Goal: Answer question/provide support

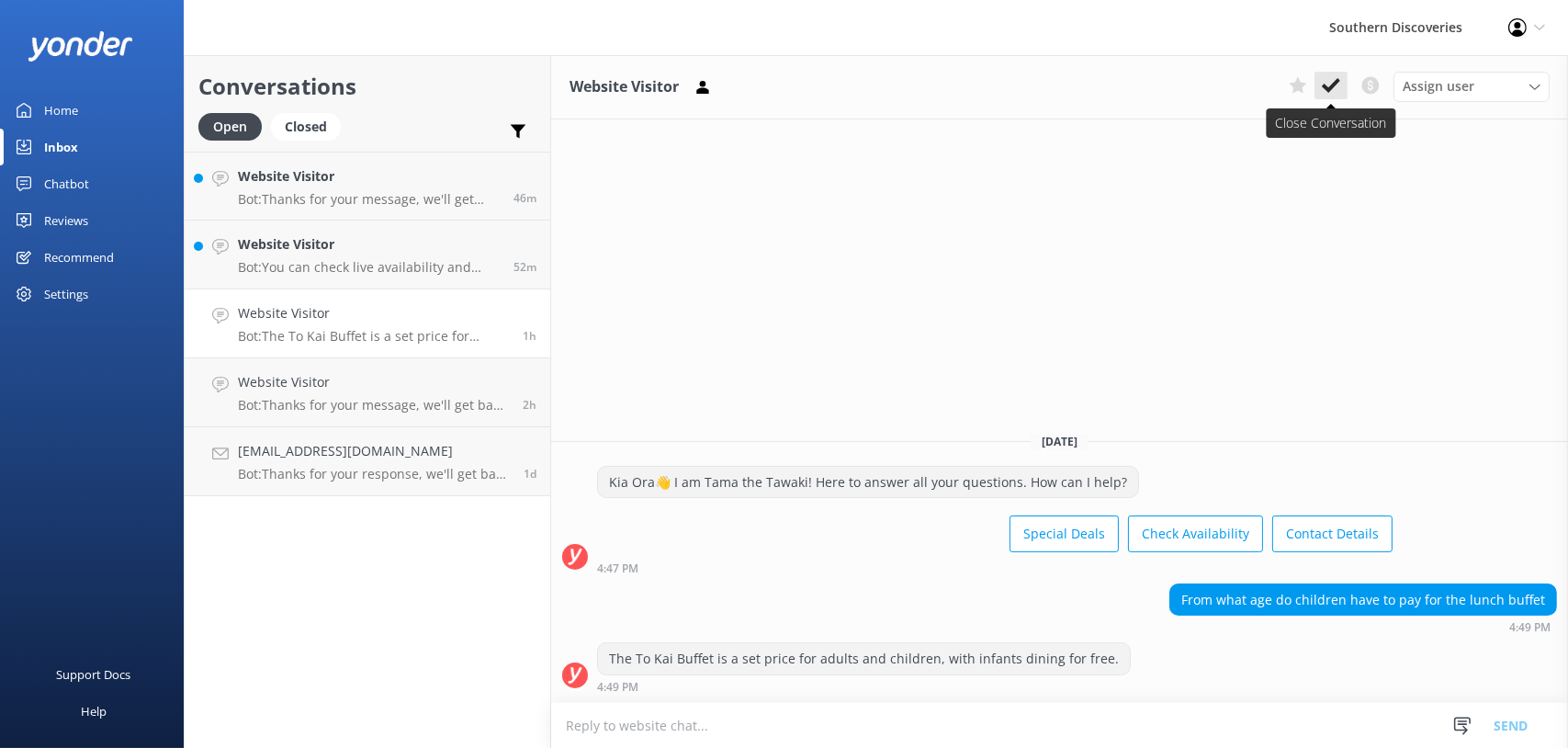
click at [1337, 91] on icon at bounding box center [1332, 85] width 19 height 19
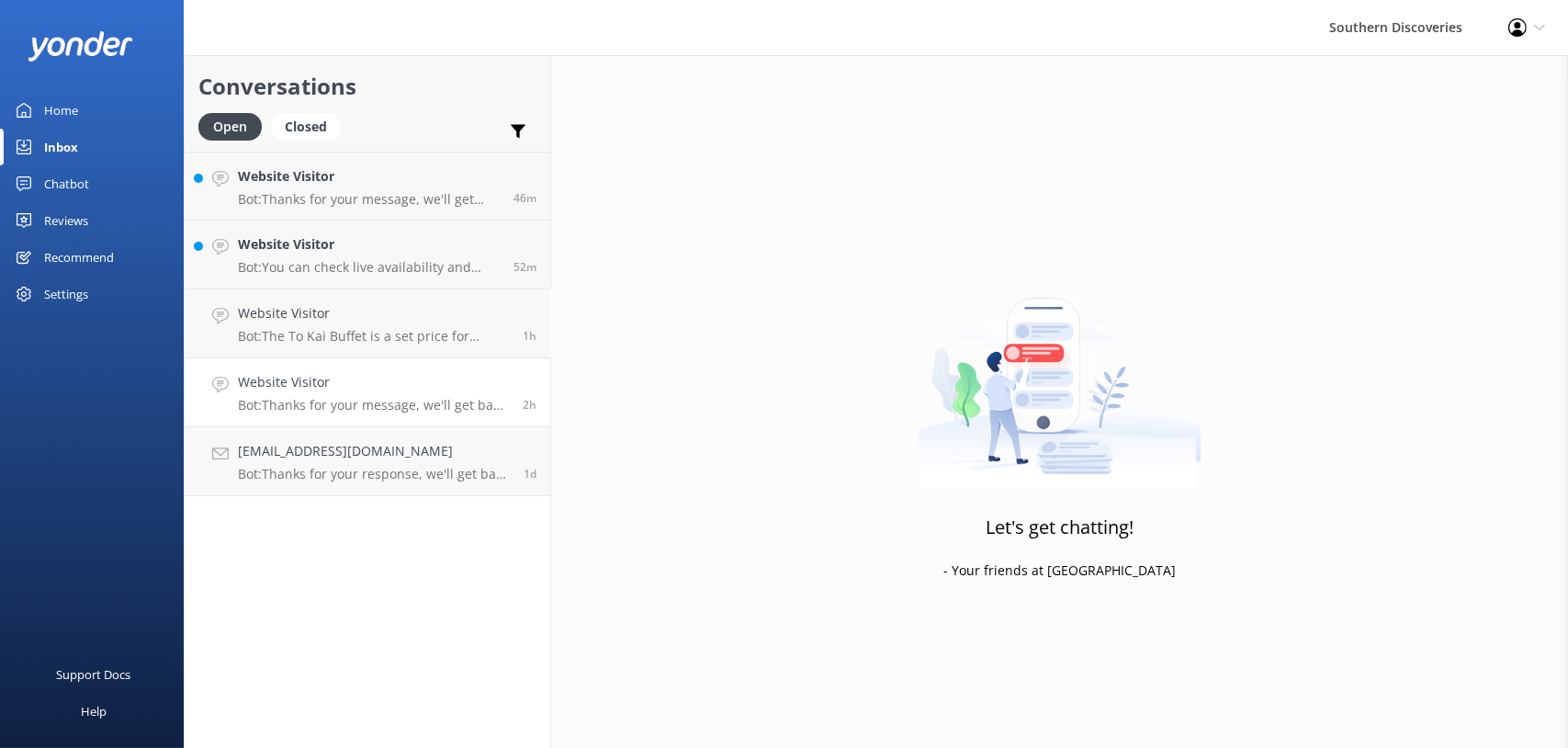
click at [323, 386] on h4 "Website Visitor" at bounding box center [373, 383] width 271 height 21
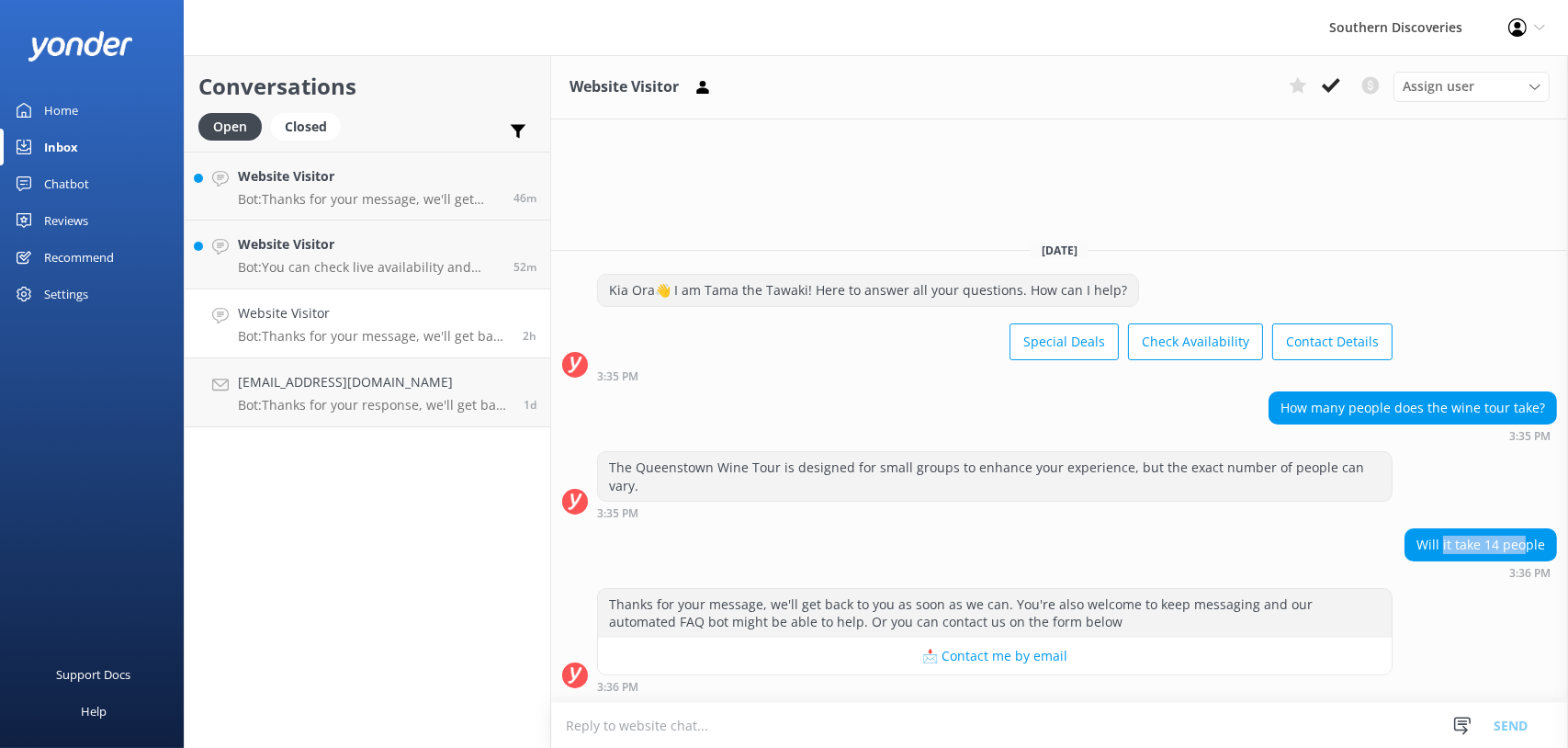
drag, startPoint x: 1444, startPoint y: 547, endPoint x: 1530, endPoint y: 543, distance: 86.1
click at [1530, 543] on div "Will it take 14 people" at bounding box center [1481, 544] width 151 height 31
click at [1528, 548] on div "Will it take 14 people" at bounding box center [1481, 544] width 151 height 31
click at [1485, 84] on div "Assign user" at bounding box center [1471, 86] width 147 height 21
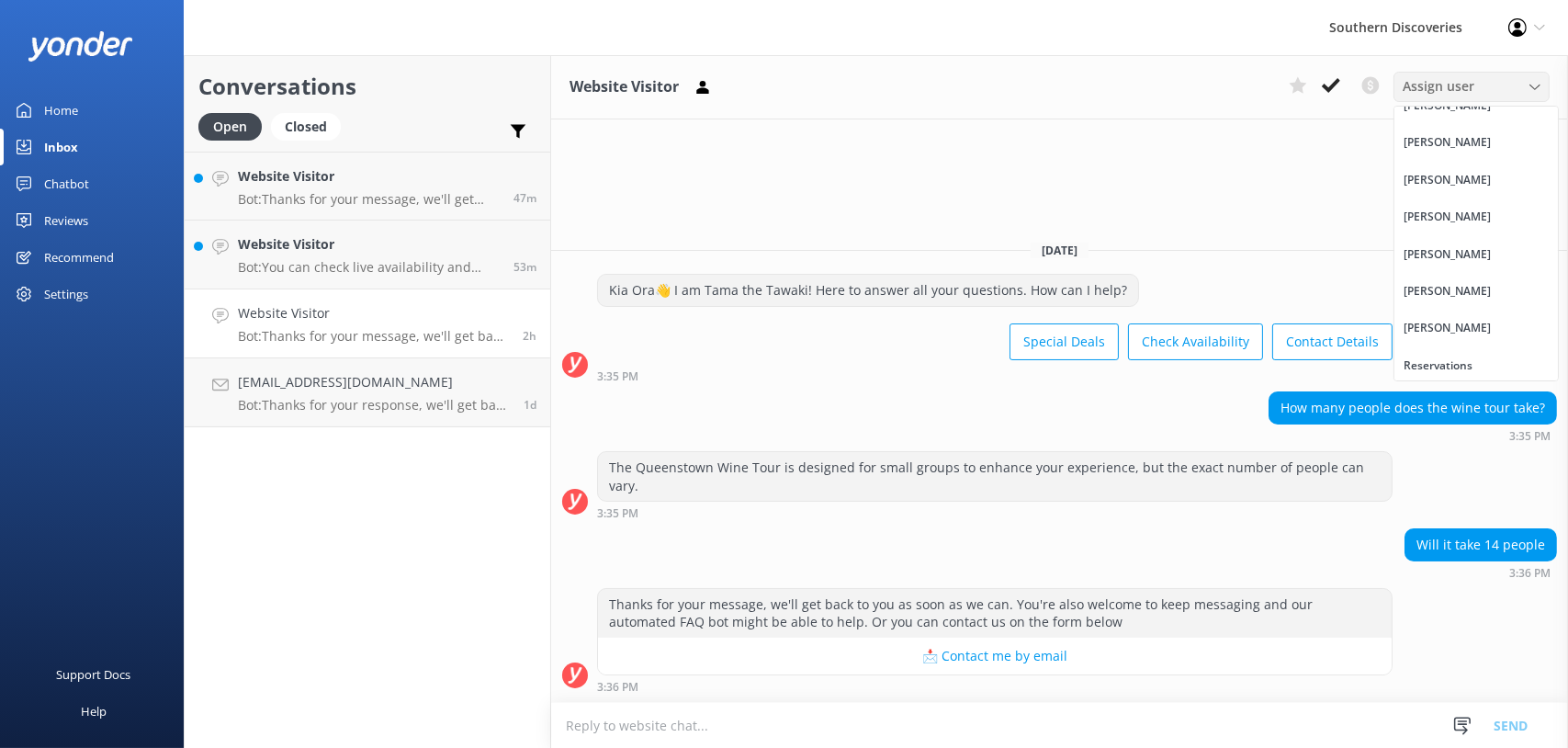
scroll to position [244, 0]
click at [1457, 88] on span "Assign user" at bounding box center [1439, 86] width 71 height 21
click at [1458, 88] on span "Assign user" at bounding box center [1439, 86] width 71 height 21
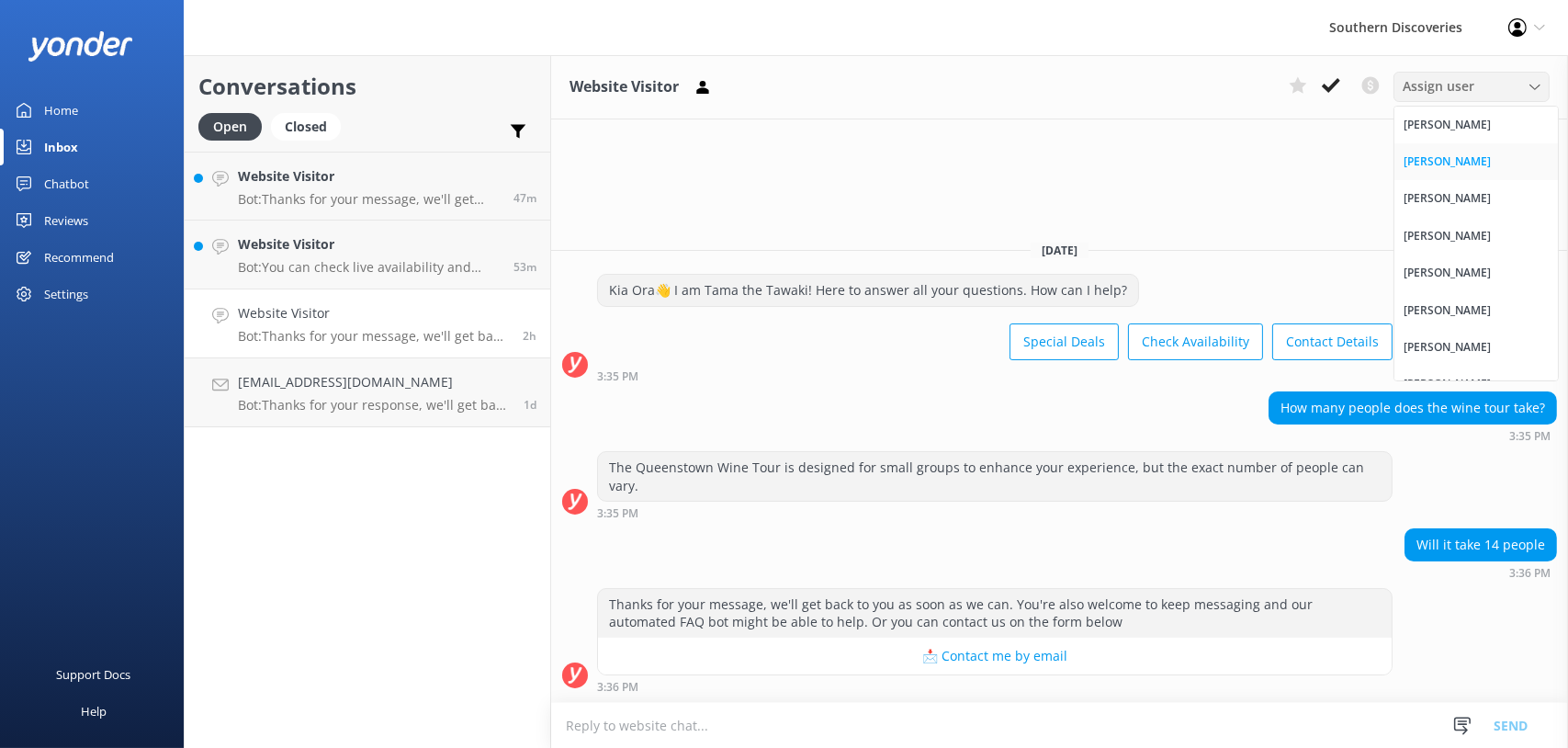
click at [1484, 162] on link "[PERSON_NAME]" at bounding box center [1476, 161] width 163 height 37
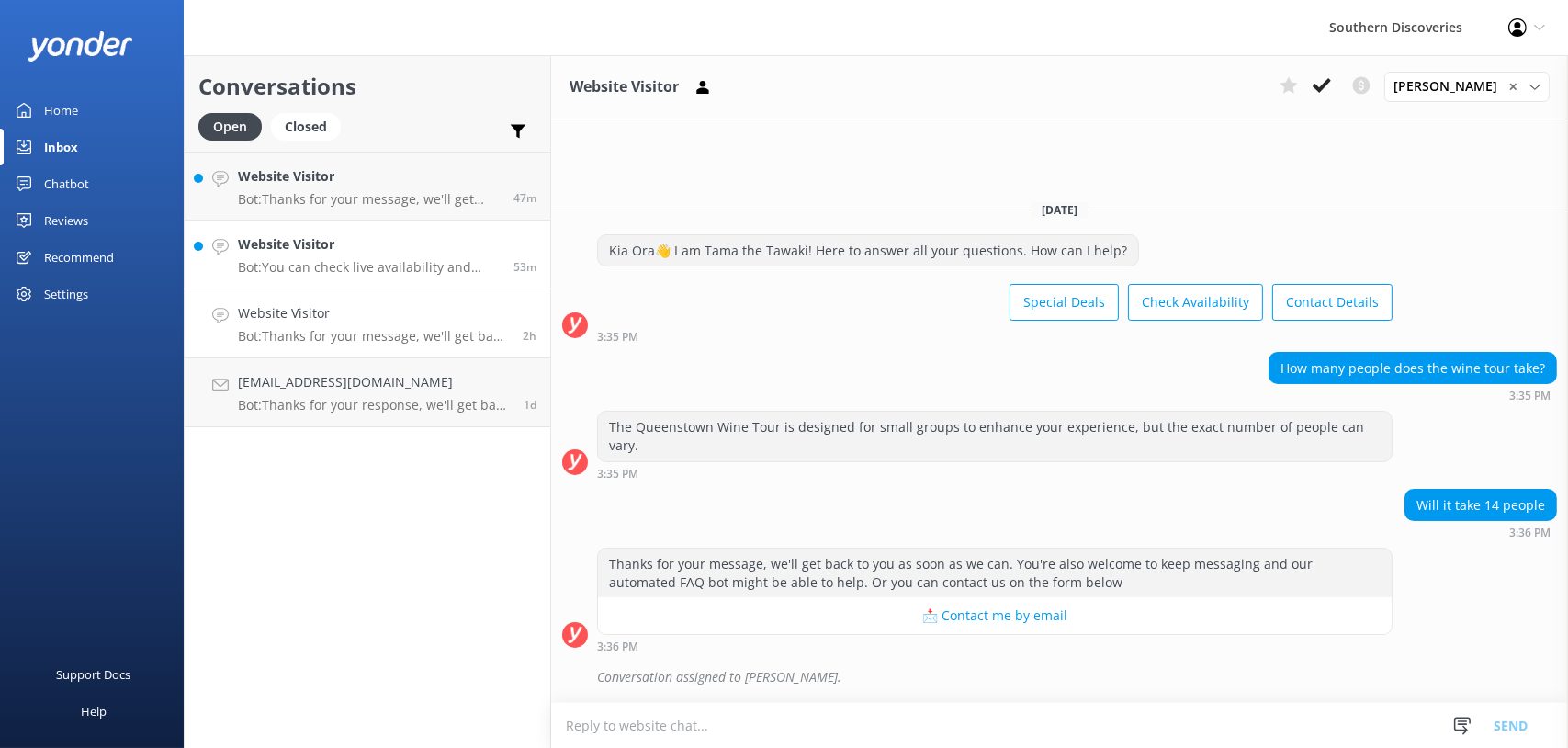
click at [379, 275] on link "Website Visitor Bot: You can check live availability and book your Milford Soun…" at bounding box center [368, 254] width 366 height 69
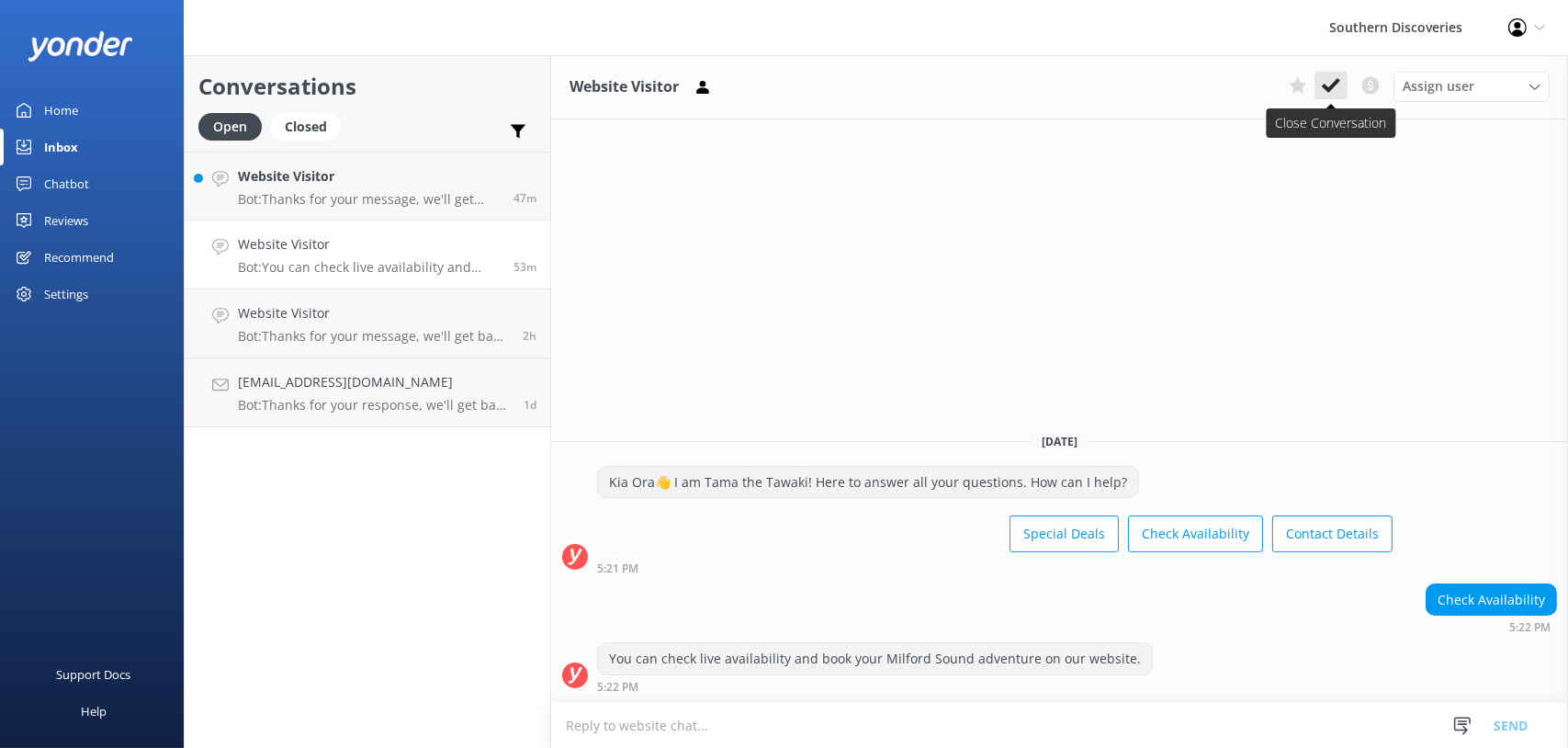
click at [1329, 80] on icon at bounding box center [1332, 85] width 19 height 19
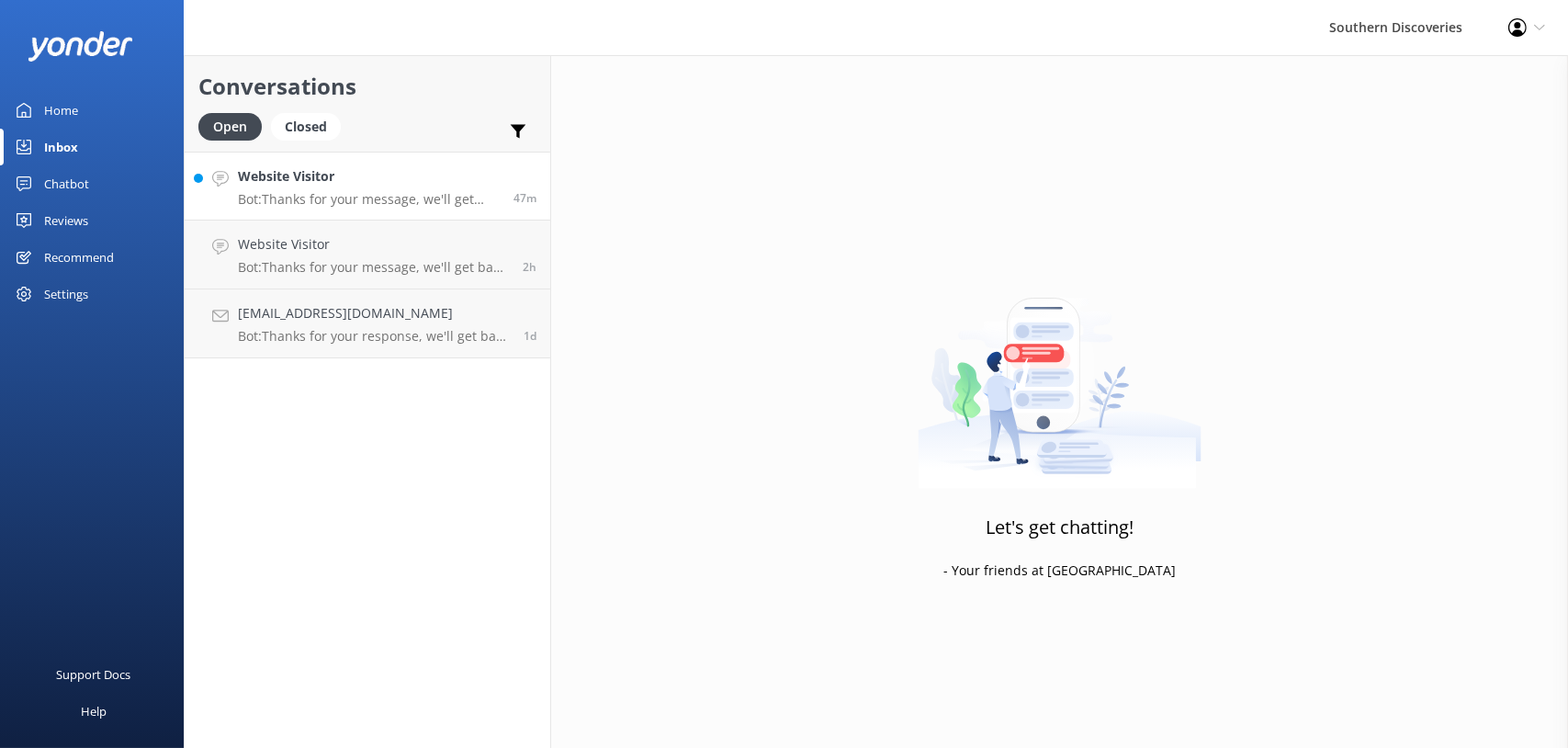
click at [312, 189] on div "Website Visitor Bot: Thanks for your message, we'll get back to you as soon as …" at bounding box center [369, 186] width 262 height 39
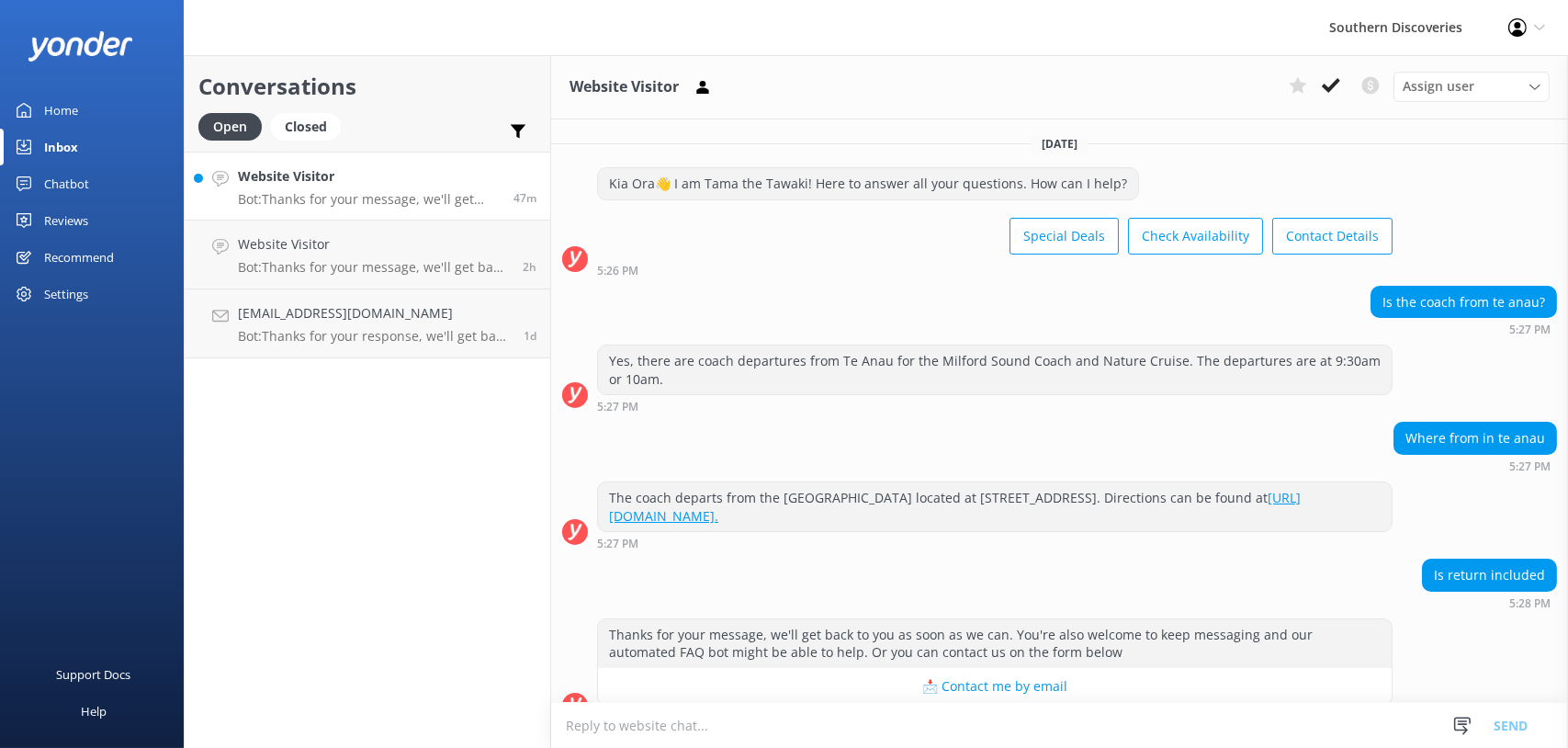
scroll to position [27, 0]
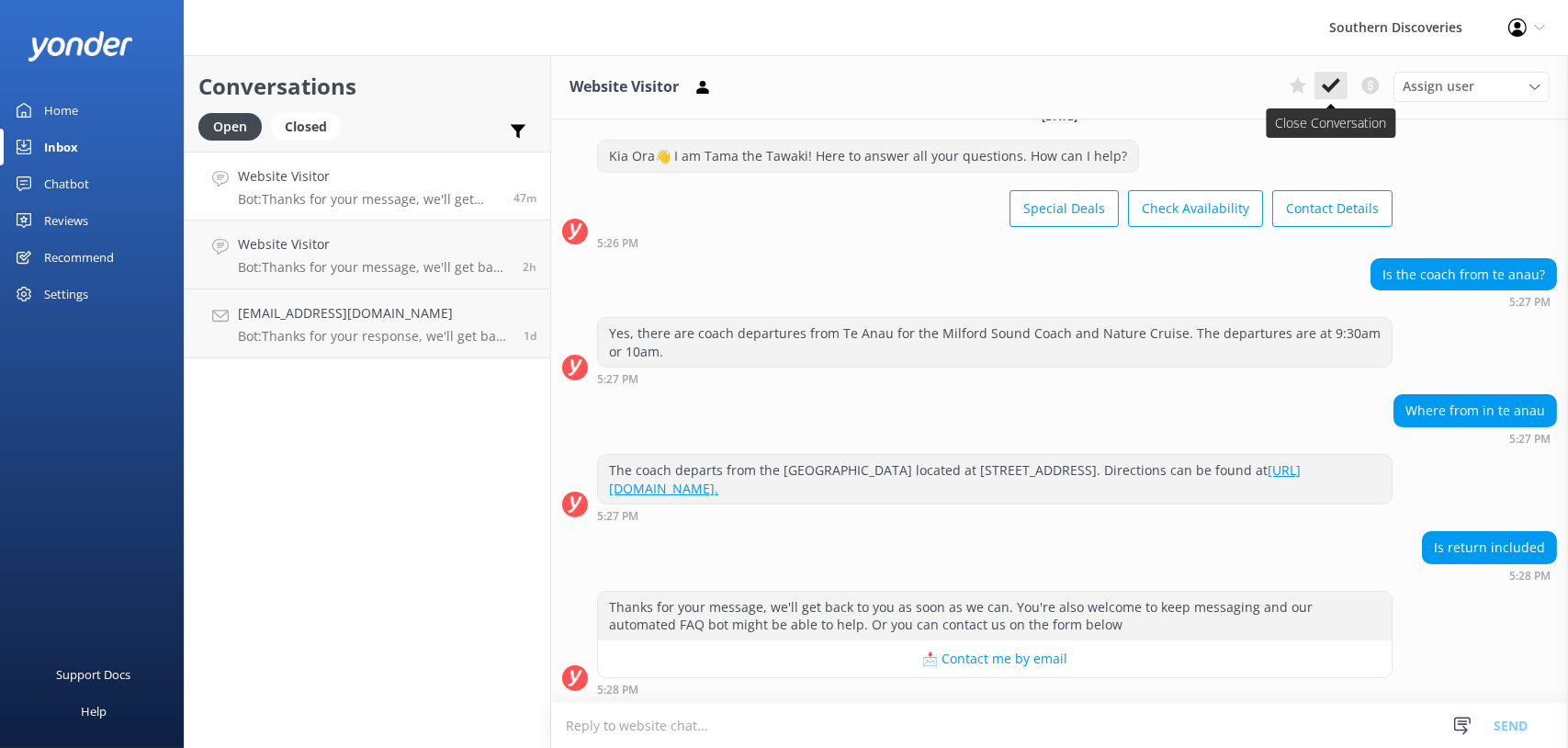
click at [1339, 87] on icon at bounding box center [1332, 85] width 19 height 19
